Goal: Task Accomplishment & Management: Use online tool/utility

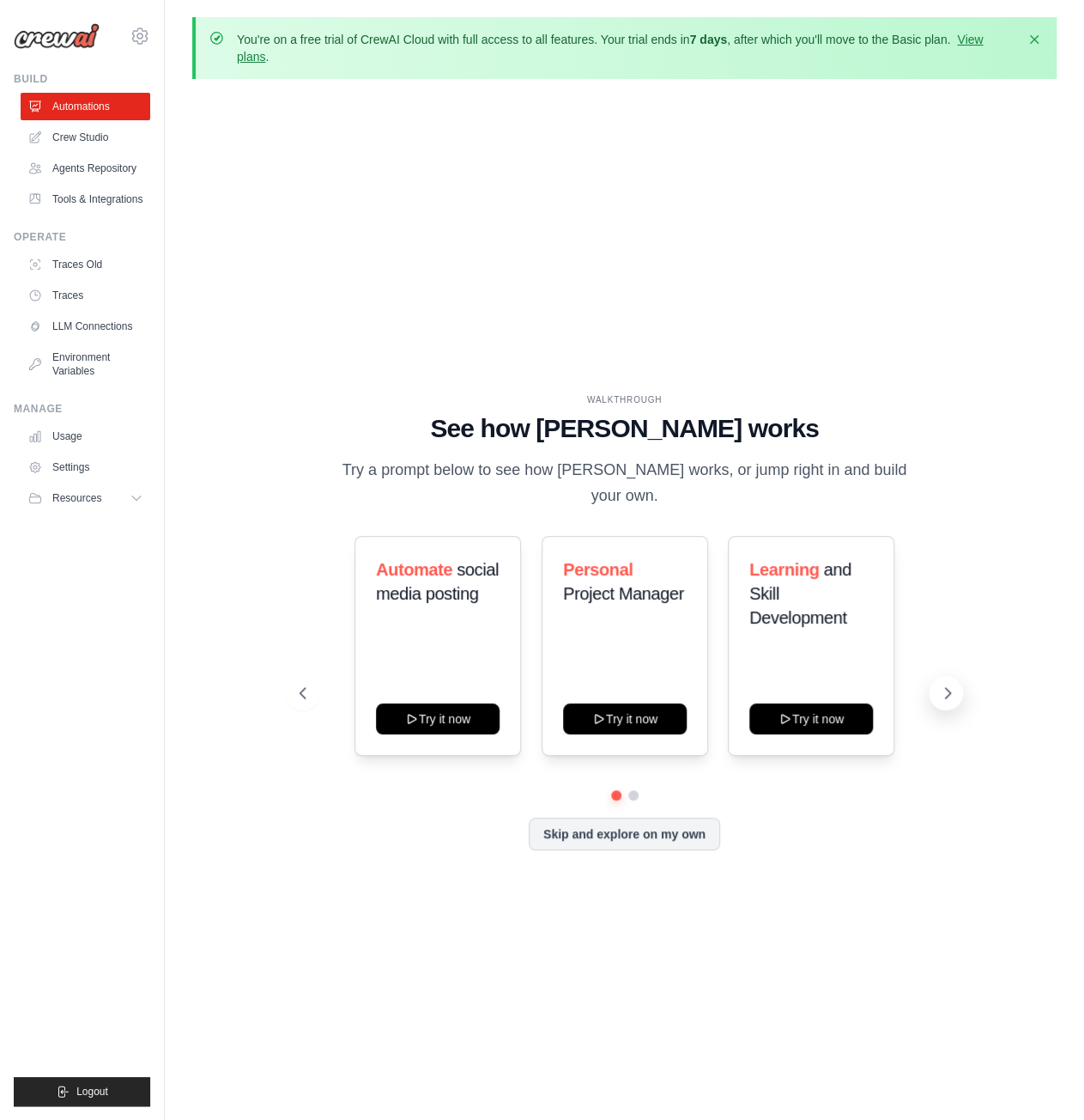
click at [950, 695] on icon at bounding box center [948, 693] width 17 height 17
click at [305, 692] on icon at bounding box center [302, 693] width 17 height 17
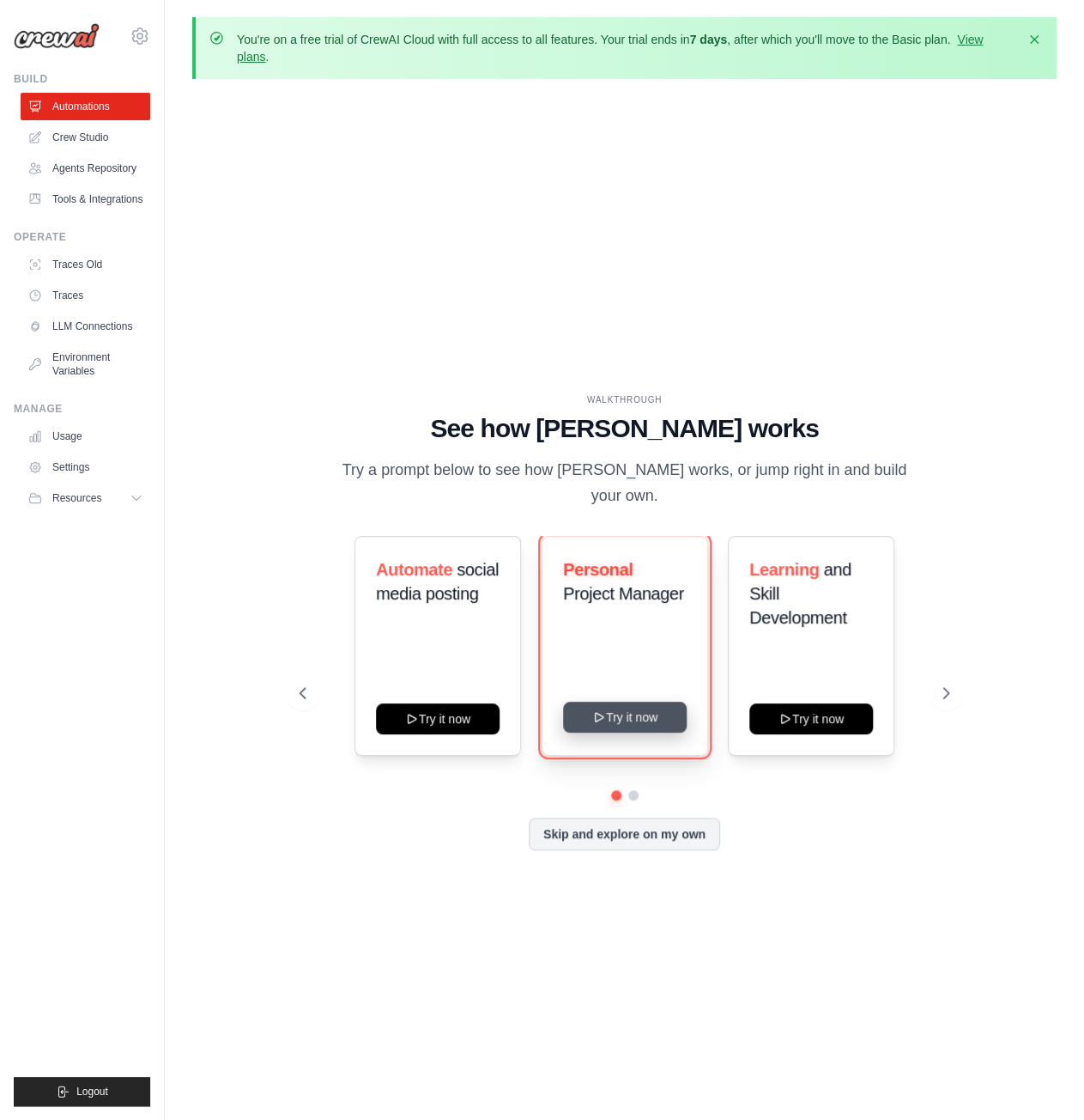
click at [654, 726] on button "Try it now" at bounding box center [625, 717] width 124 height 31
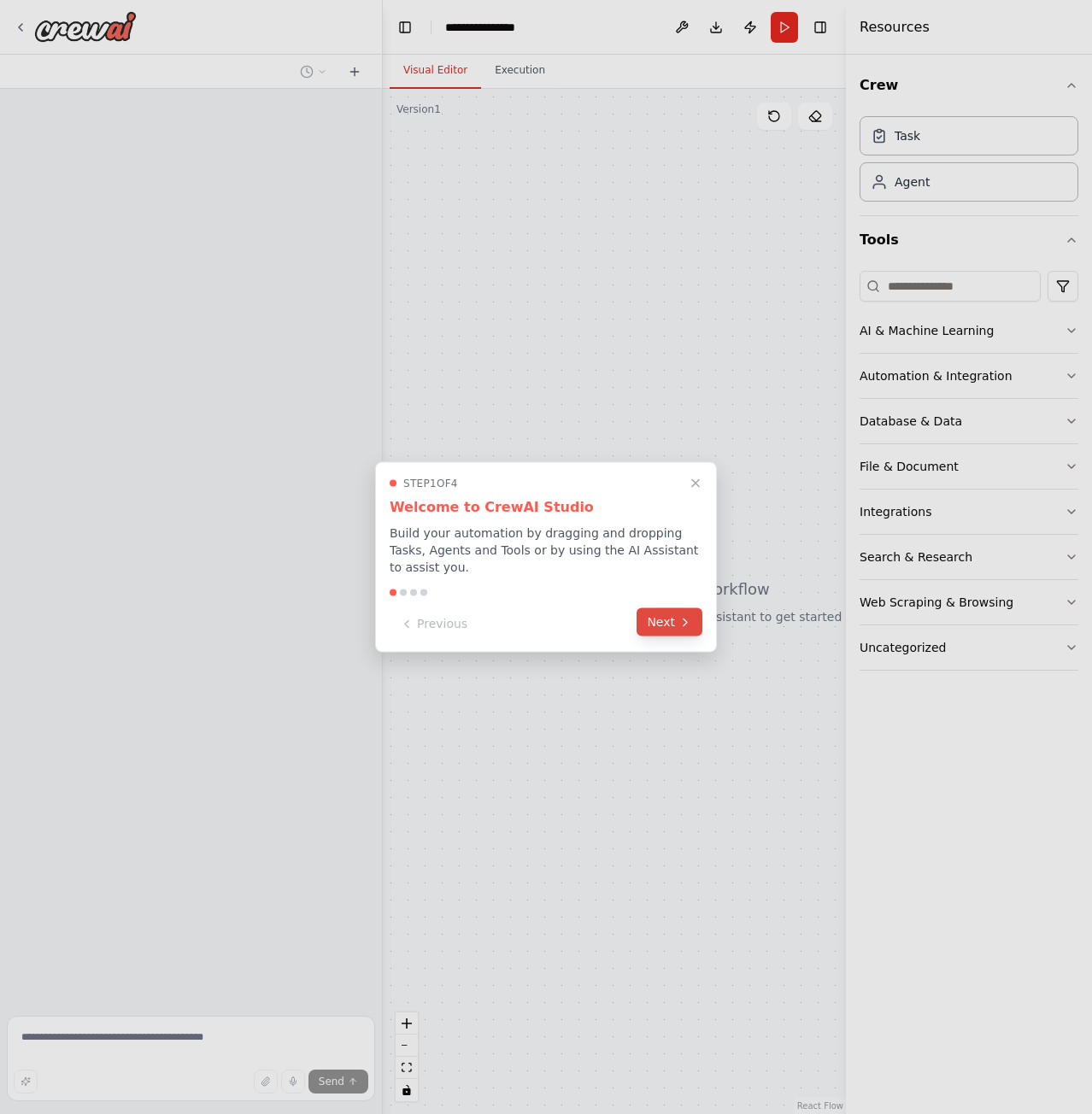
click at [672, 623] on button "Next" at bounding box center [669, 622] width 66 height 28
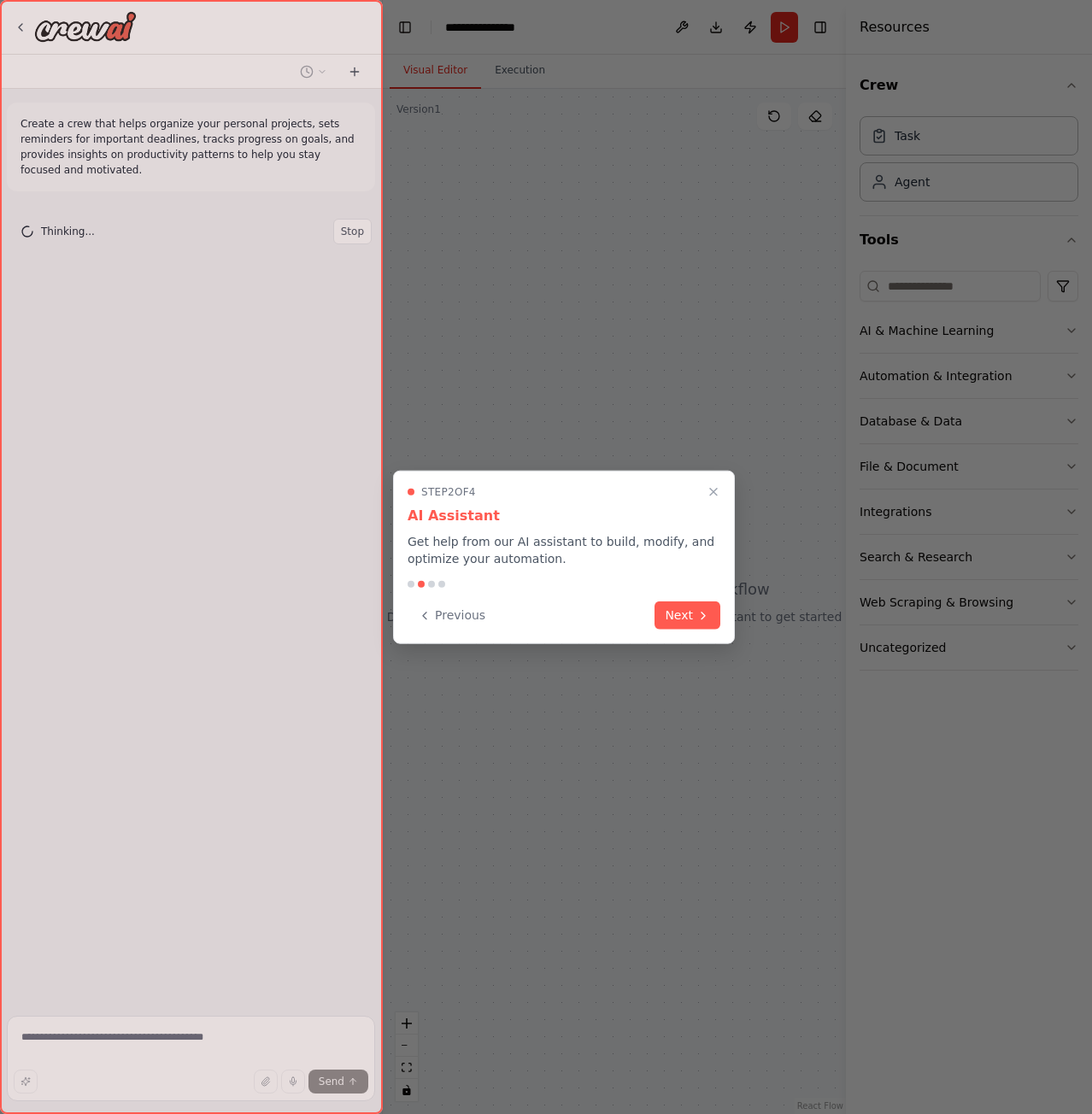
click at [672, 623] on button "Next" at bounding box center [687, 616] width 66 height 28
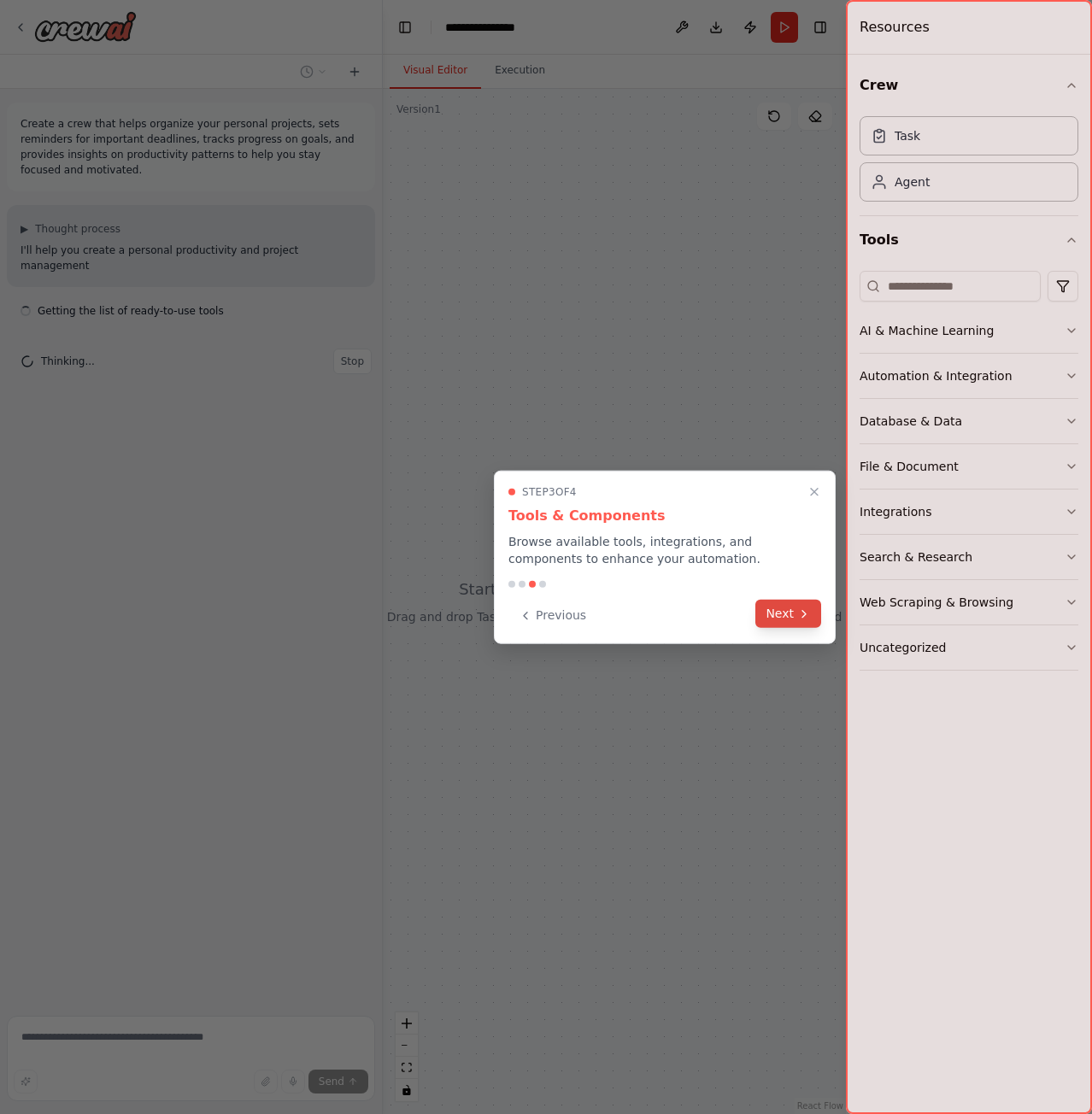
click at [764, 620] on button "Next" at bounding box center [788, 614] width 66 height 28
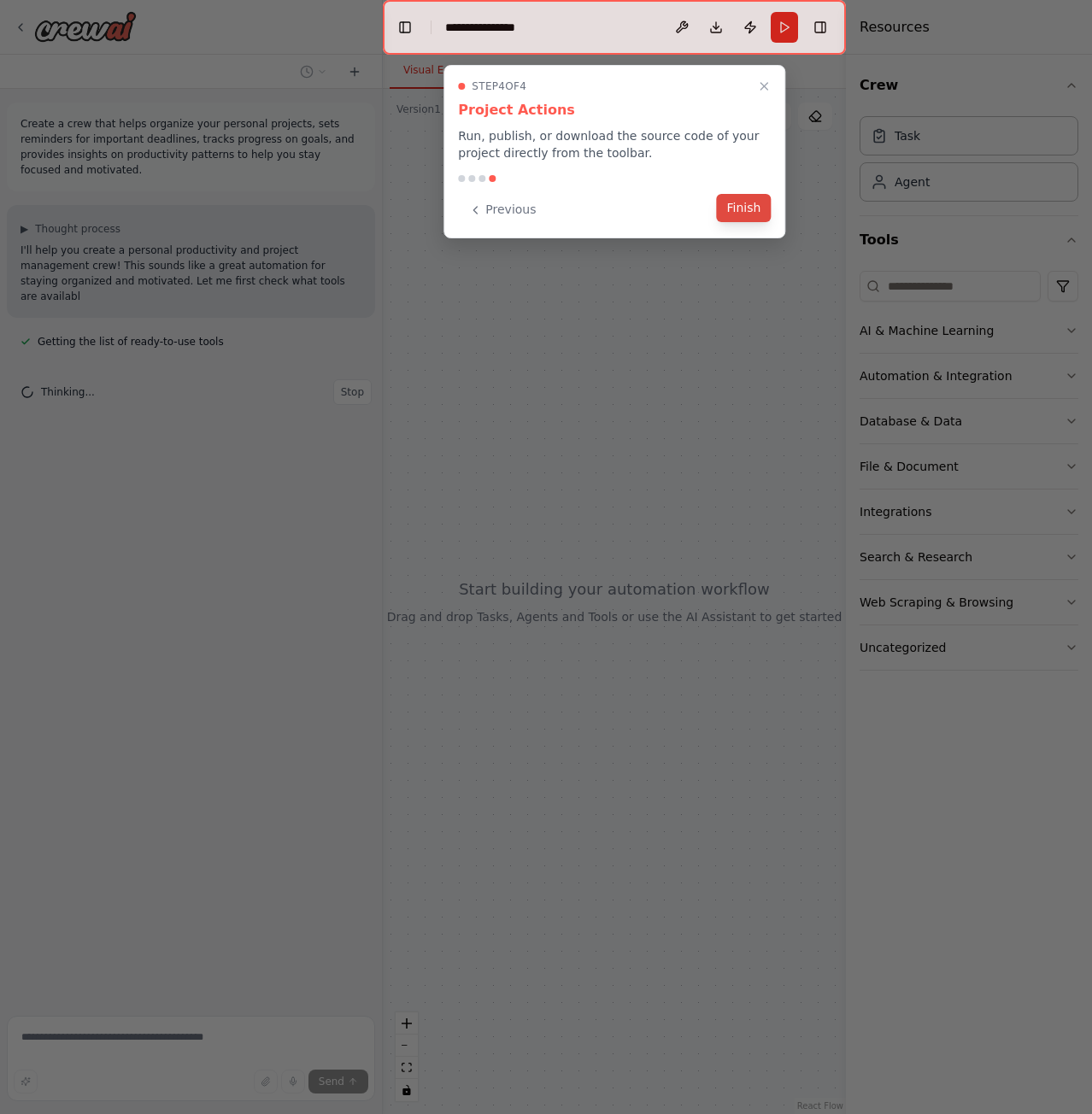
click at [754, 203] on button "Finish" at bounding box center [743, 208] width 54 height 28
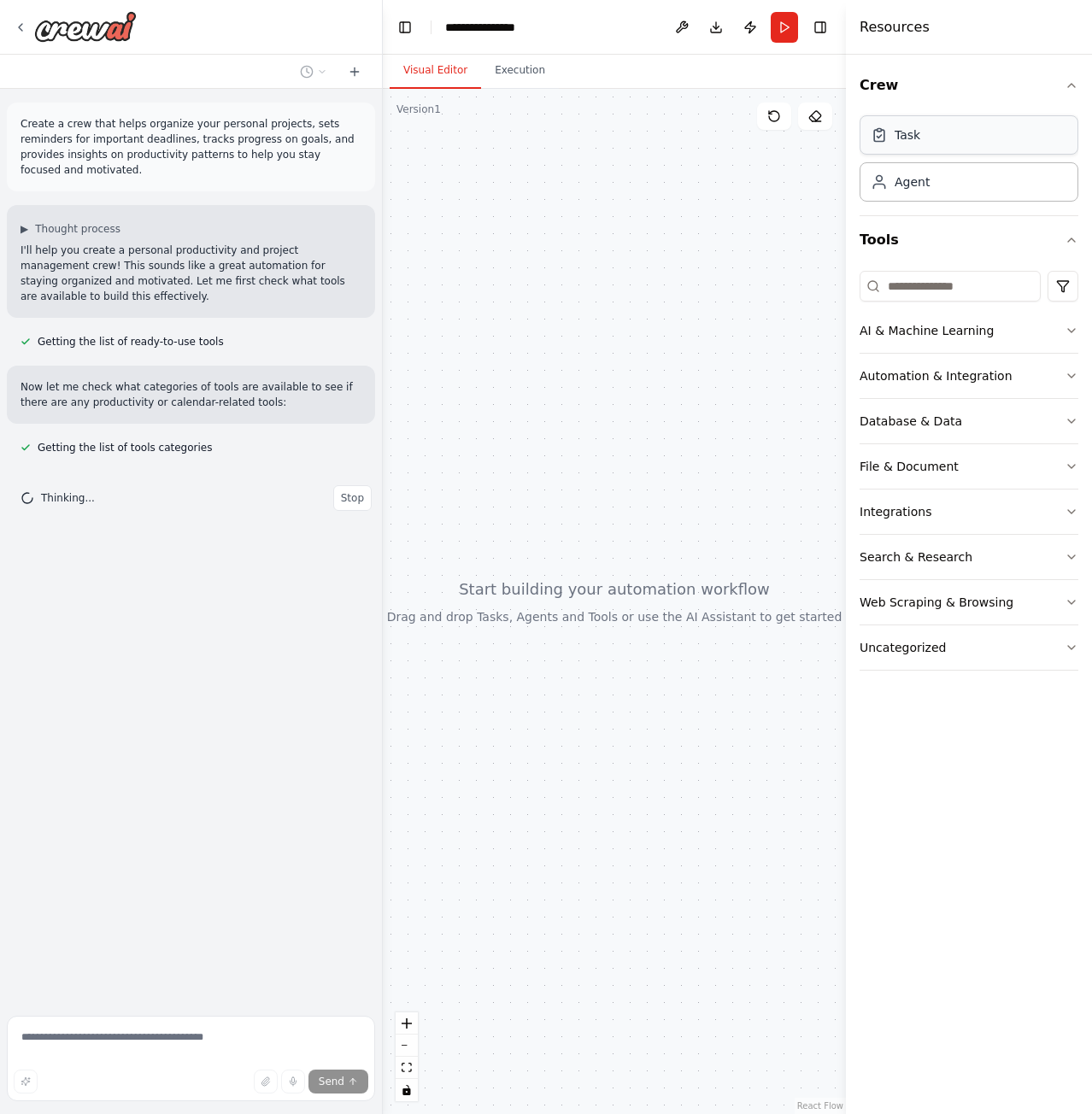
click at [928, 141] on div "Task" at bounding box center [970, 135] width 219 height 40
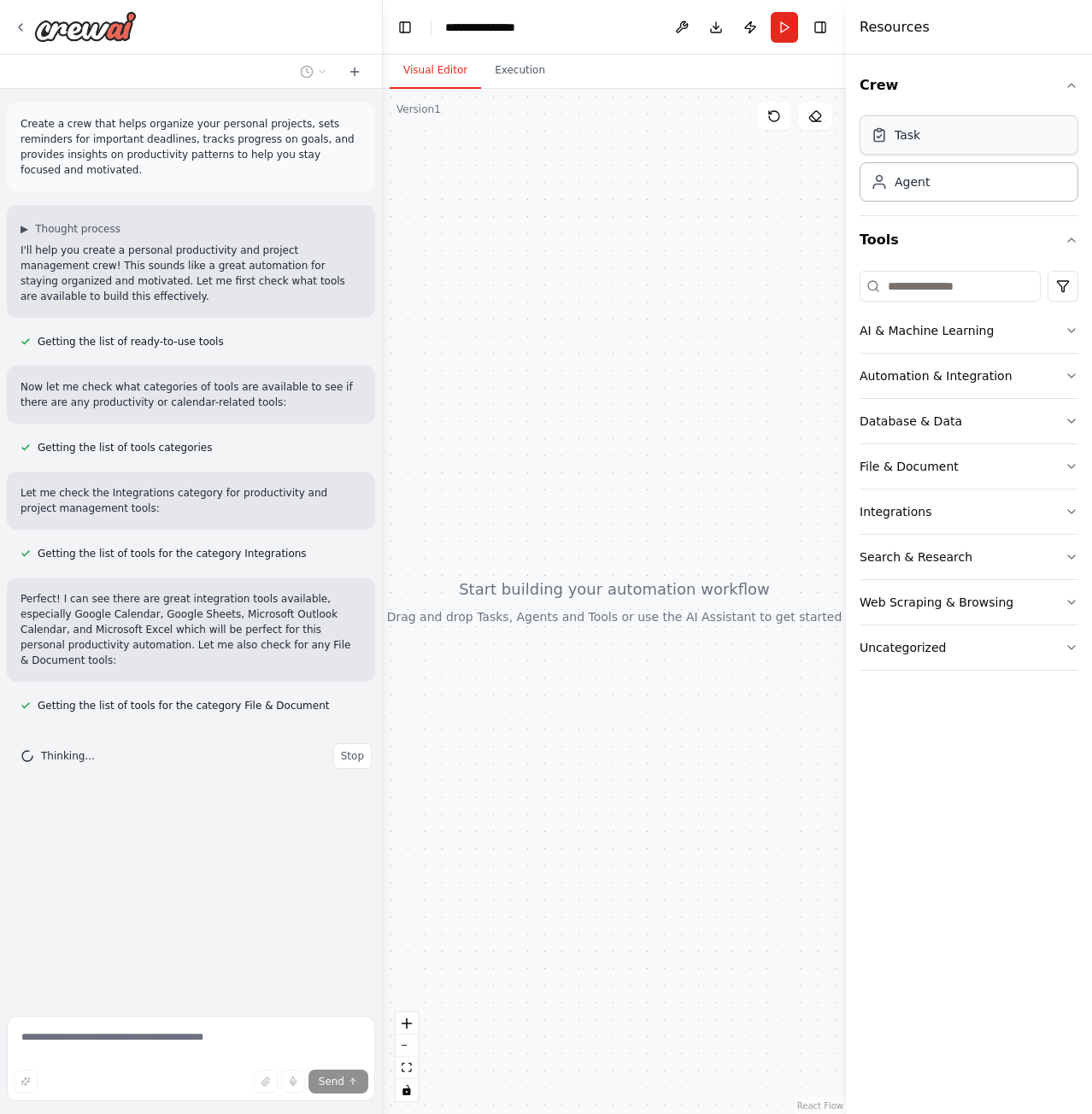
click at [982, 138] on div "Task" at bounding box center [970, 135] width 219 height 40
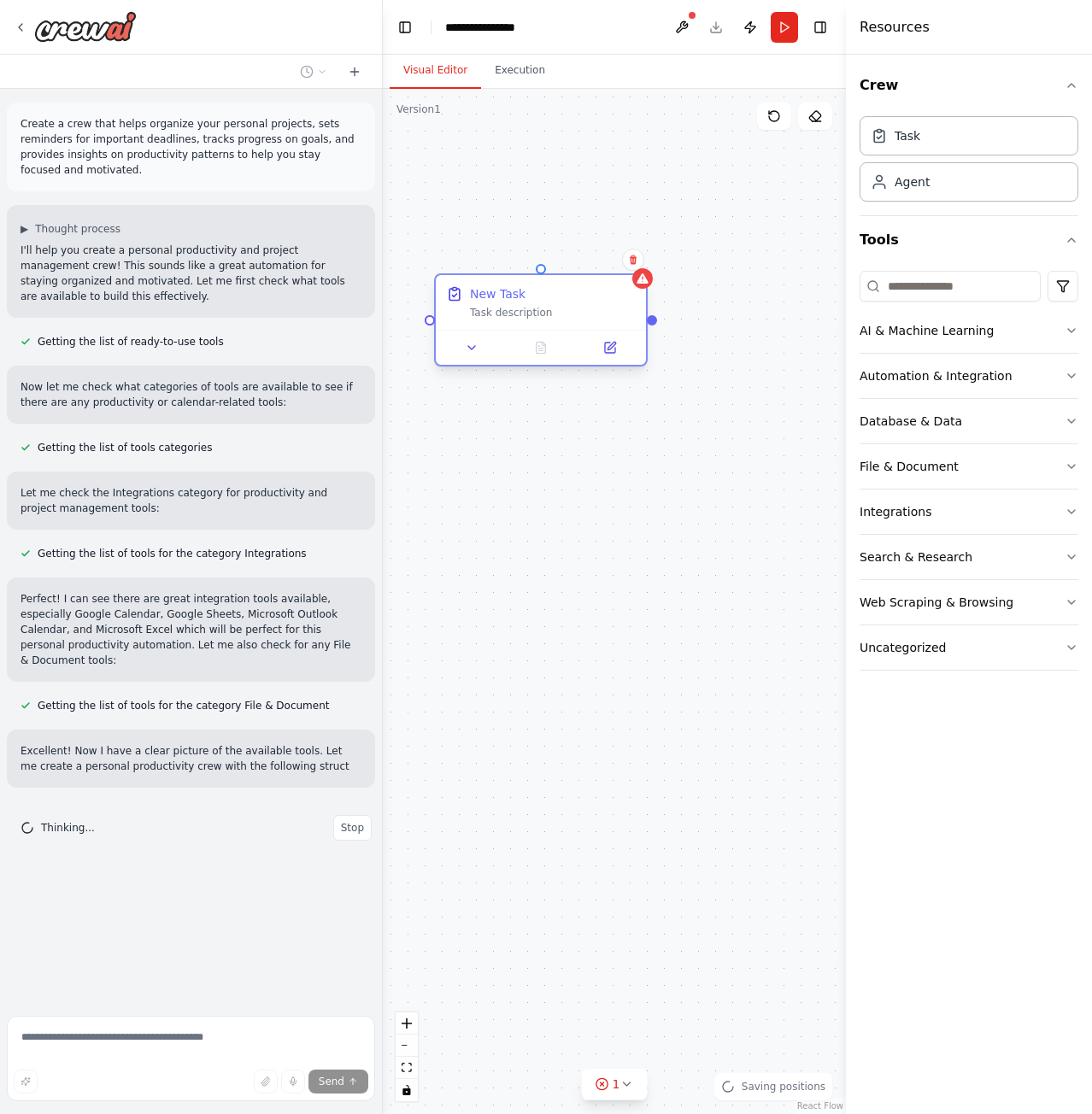
drag, startPoint x: 742, startPoint y: 373, endPoint x: 570, endPoint y: 295, distance: 188.9
click at [570, 295] on div "New Task Task description" at bounding box center [553, 303] width 166 height 34
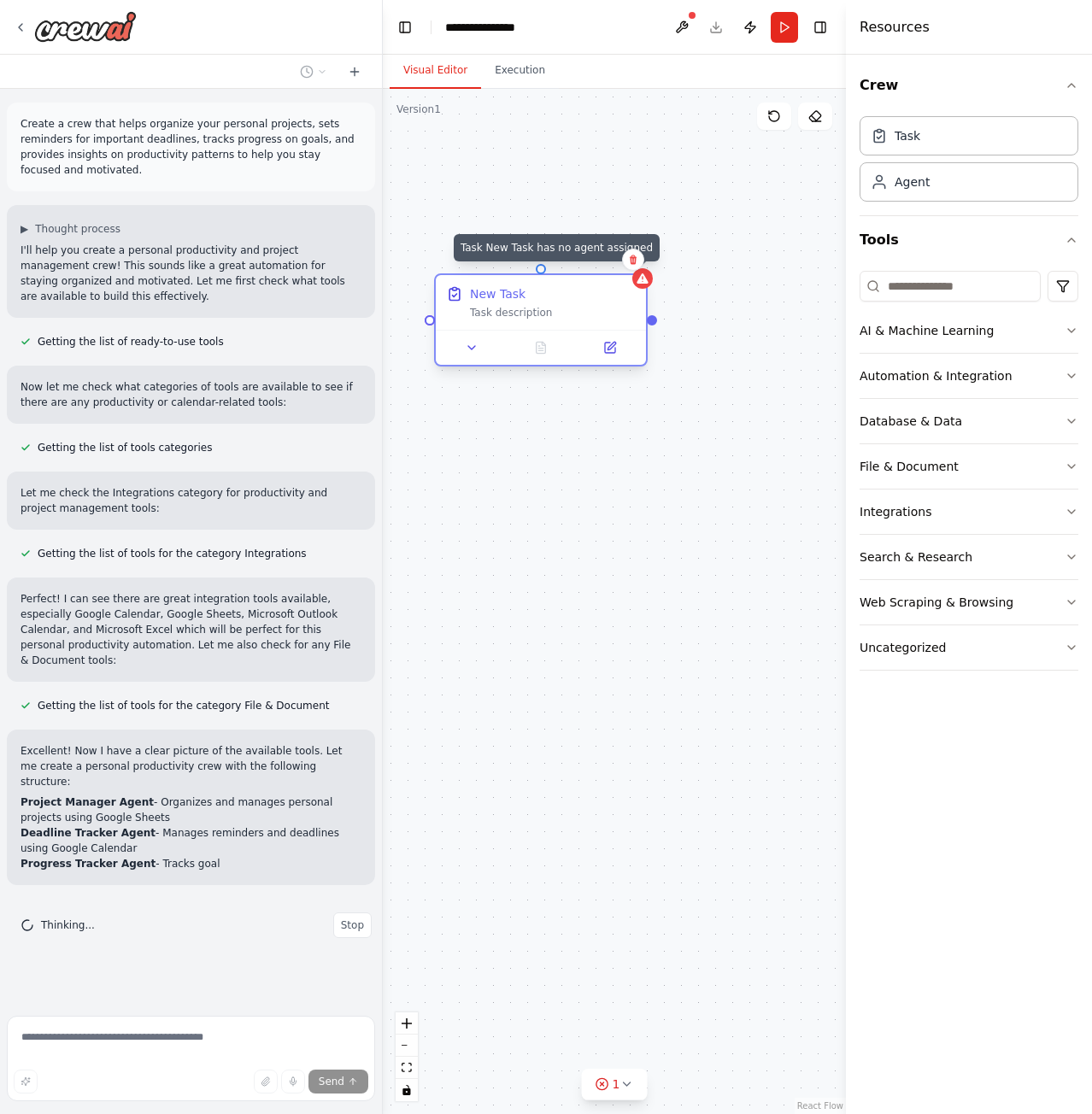
click at [644, 281] on icon at bounding box center [642, 278] width 11 height 10
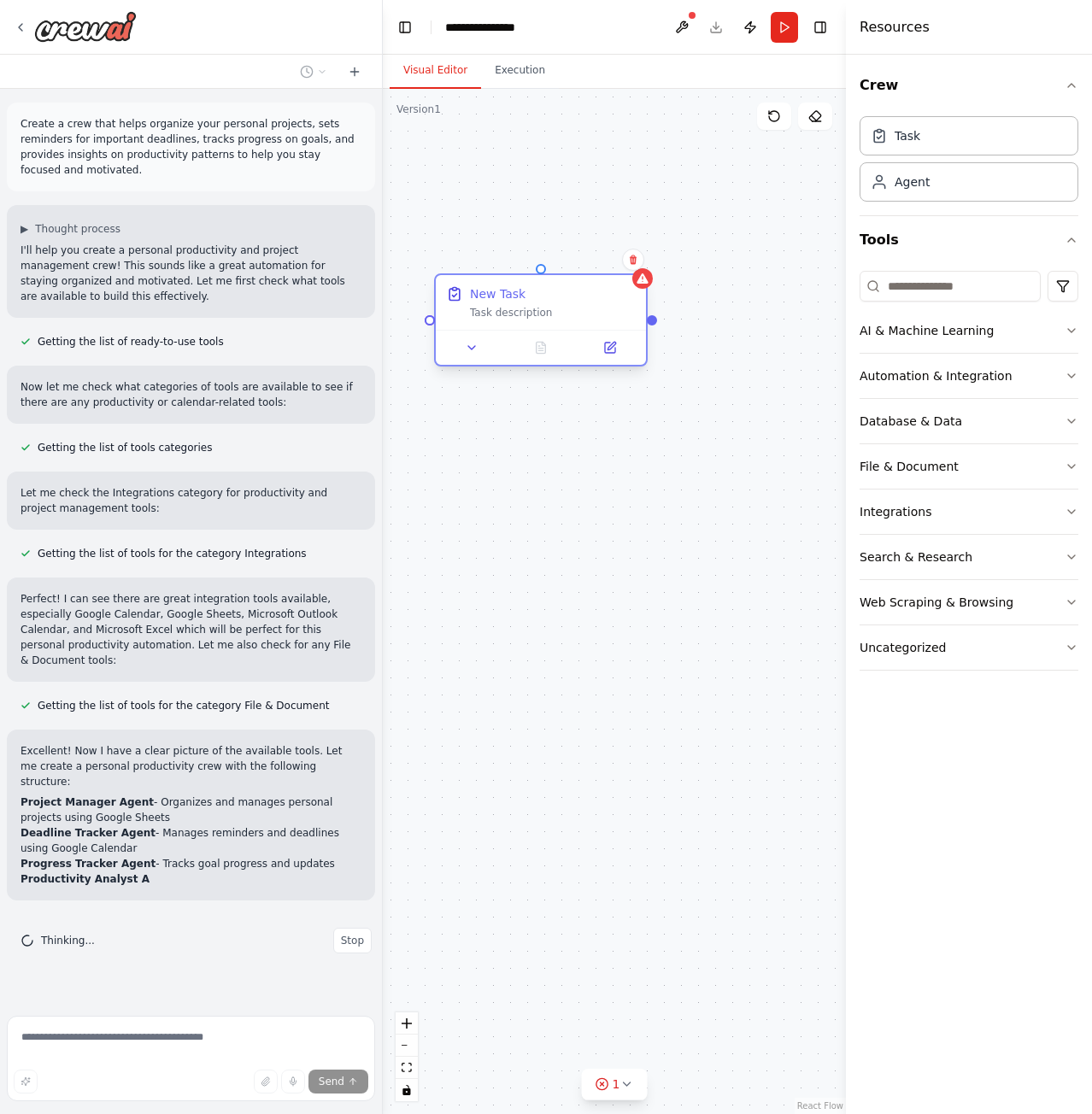
click at [646, 289] on div "New Task Task description" at bounding box center [541, 320] width 214 height 93
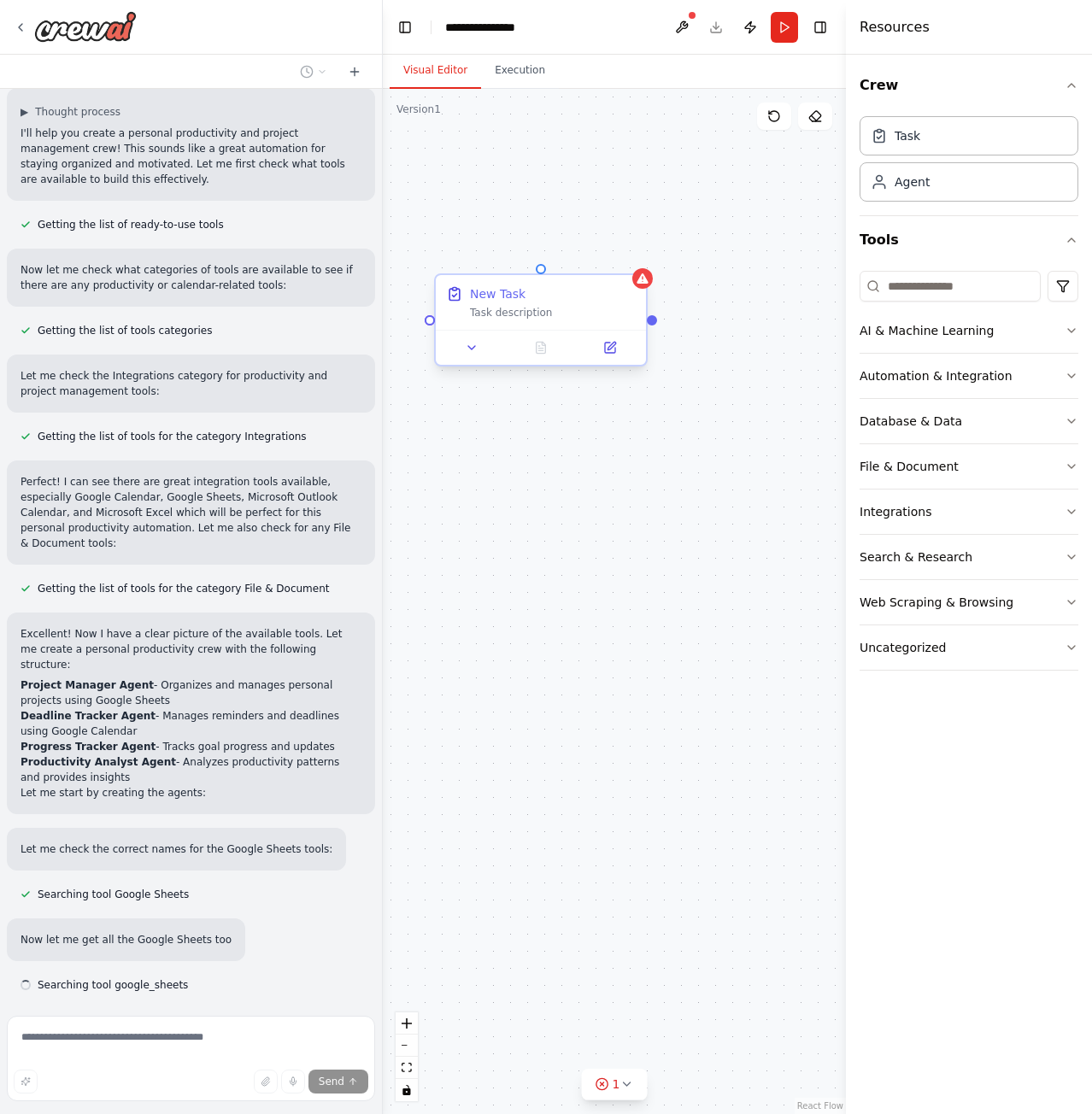
scroll to position [166, 0]
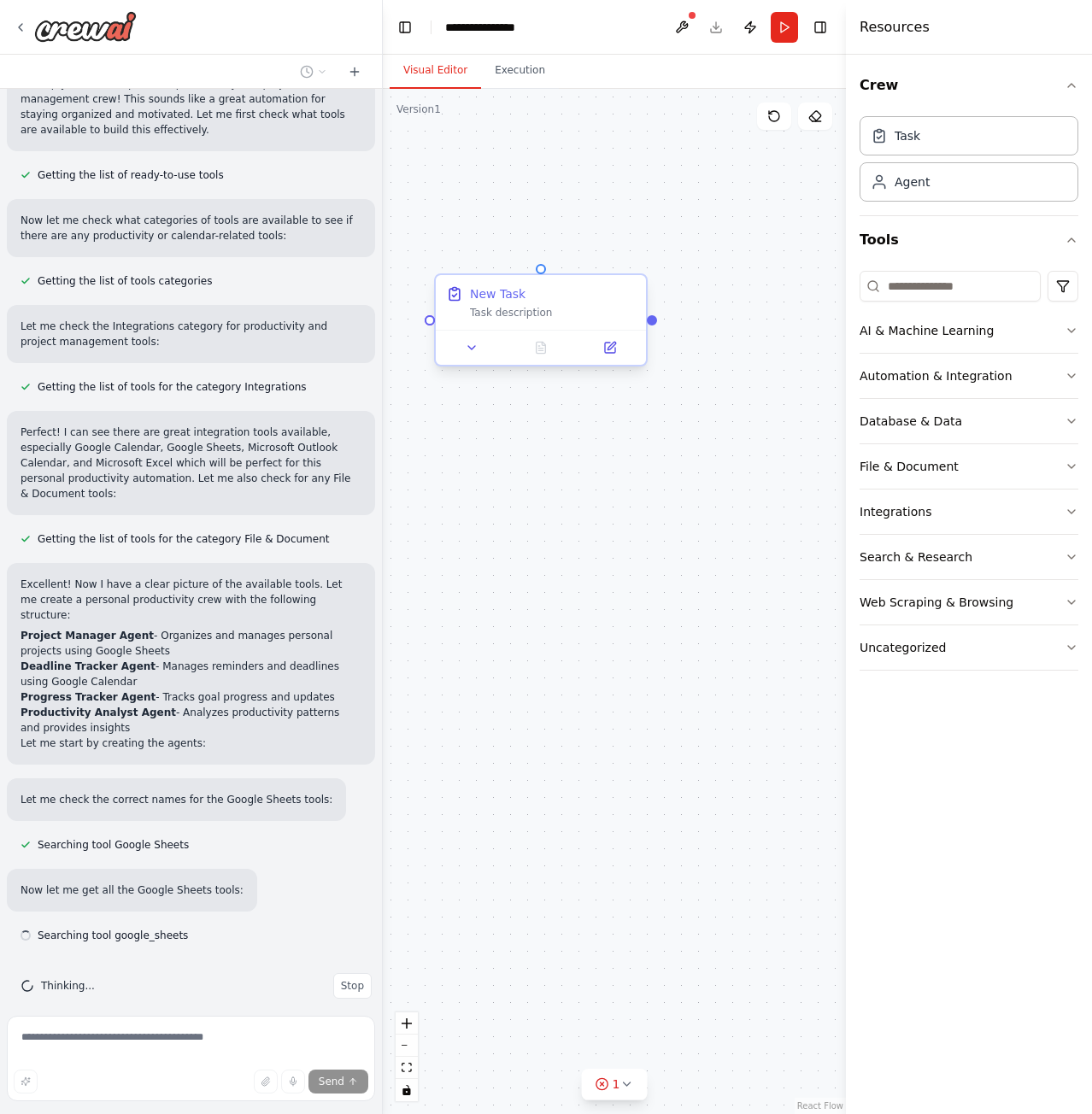
click at [511, 298] on div "New Task" at bounding box center [498, 294] width 55 height 17
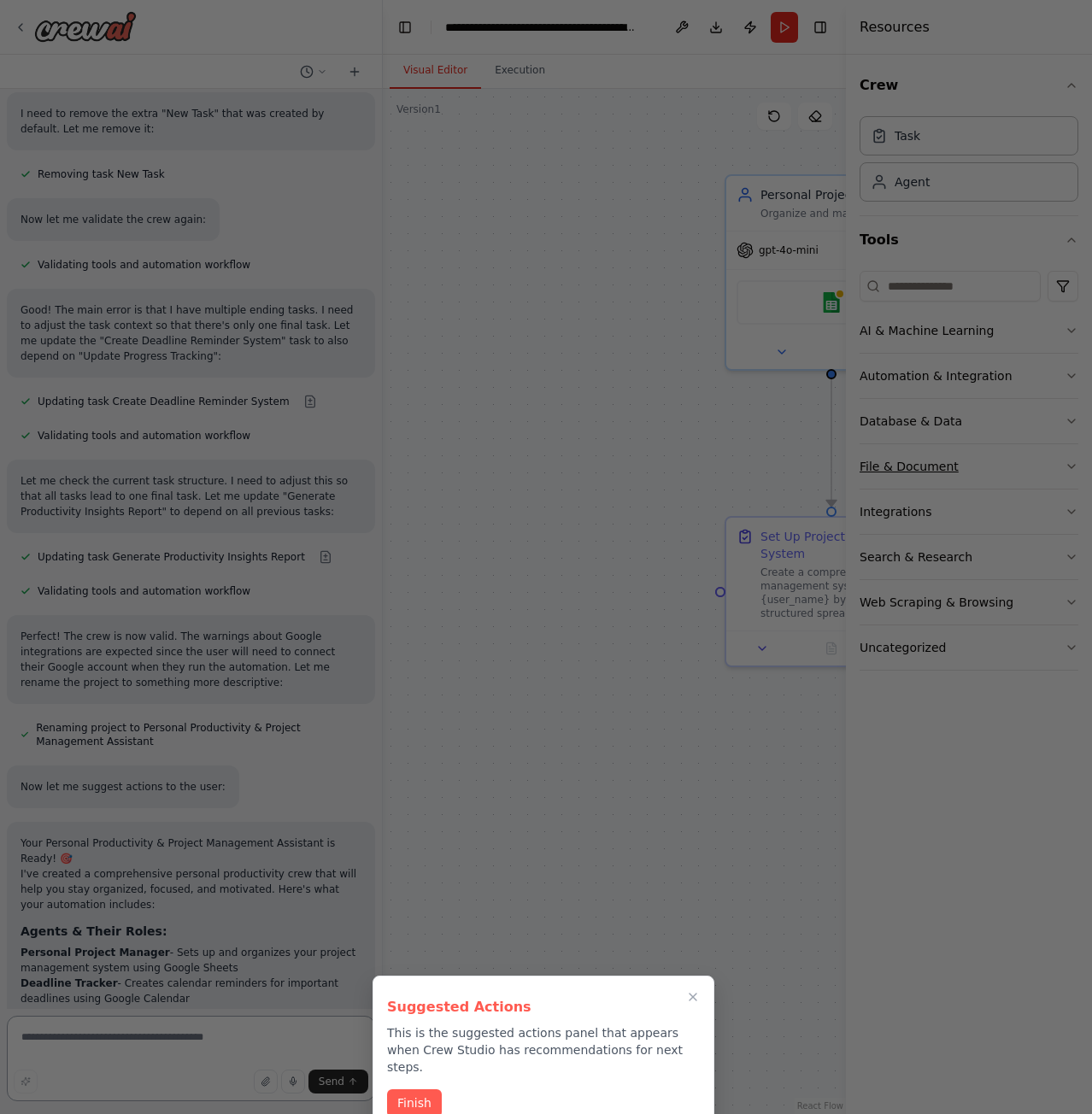
scroll to position [2582, 0]
